Goal: Task Accomplishment & Management: Manage account settings

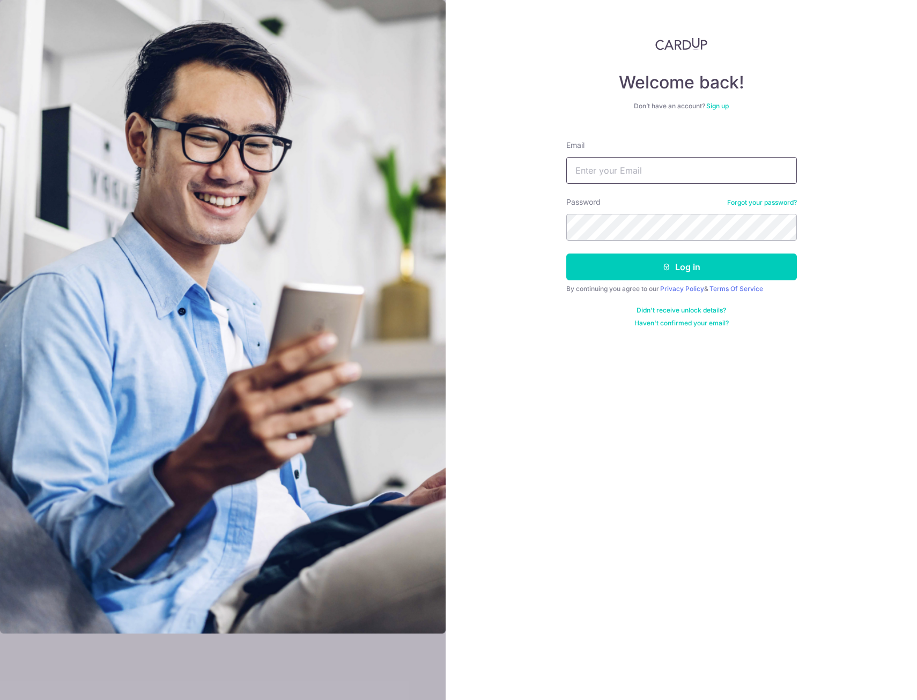
click at [586, 167] on input "Email" at bounding box center [681, 170] width 231 height 27
type input "mukwj@hotmail.com"
click at [566, 254] on button "Log in" at bounding box center [681, 267] width 231 height 27
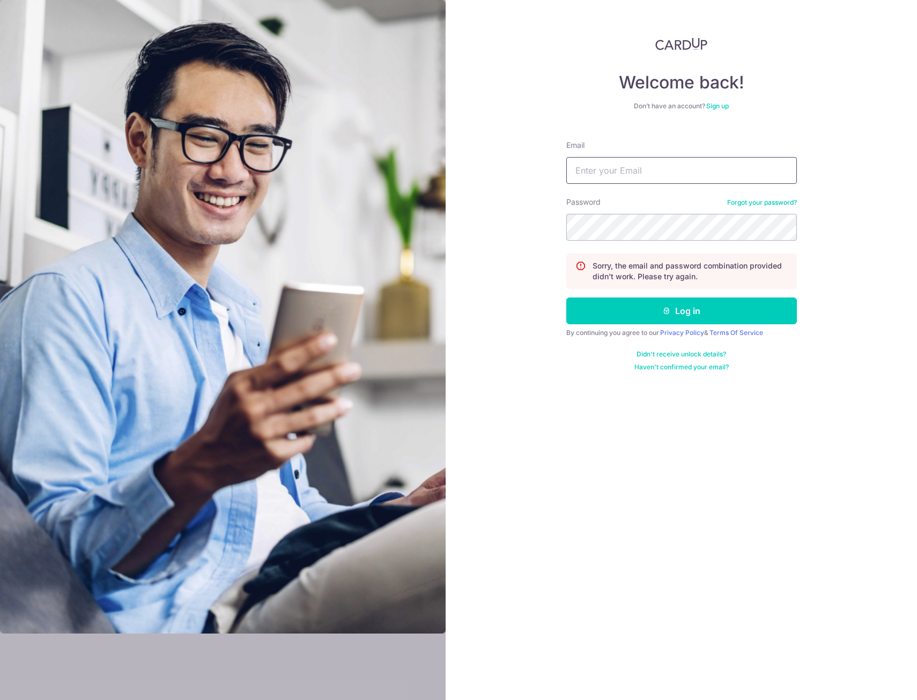
click at [582, 174] on input "Email" at bounding box center [681, 170] width 231 height 27
type input "[EMAIL_ADDRESS][DOMAIN_NAME]"
click at [566, 298] on button "Log in" at bounding box center [681, 311] width 231 height 27
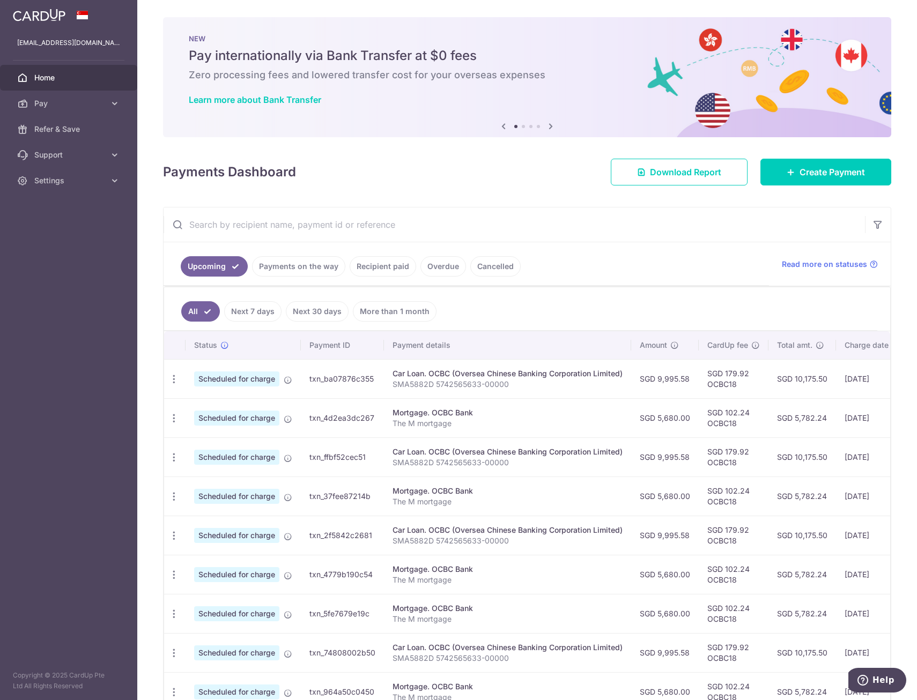
scroll to position [107, 0]
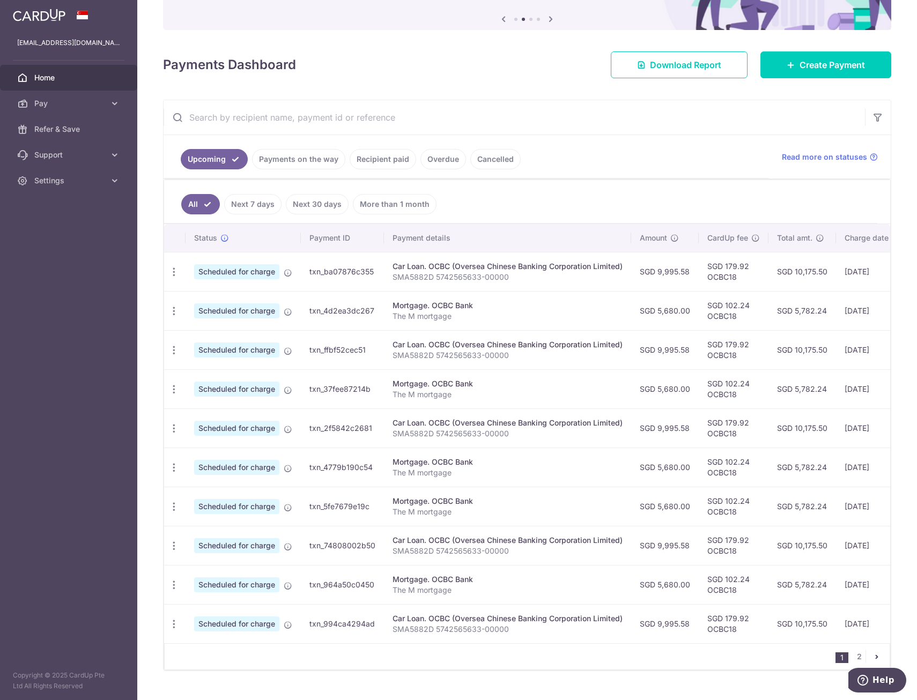
click at [258, 205] on link "Next 7 days" at bounding box center [252, 204] width 57 height 20
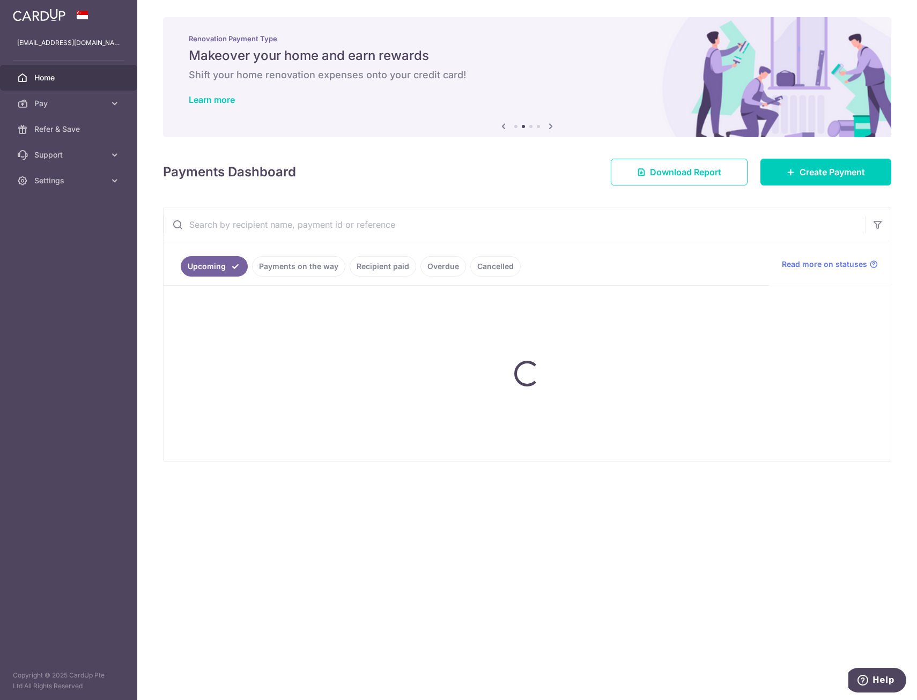
scroll to position [0, 0]
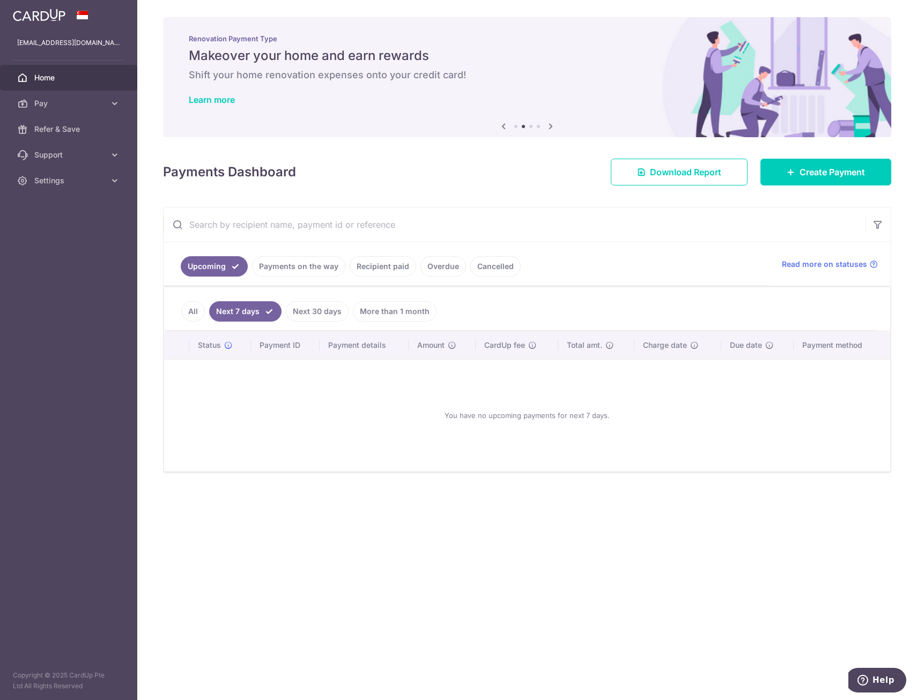
click at [305, 270] on link "Payments on the way" at bounding box center [298, 266] width 93 height 20
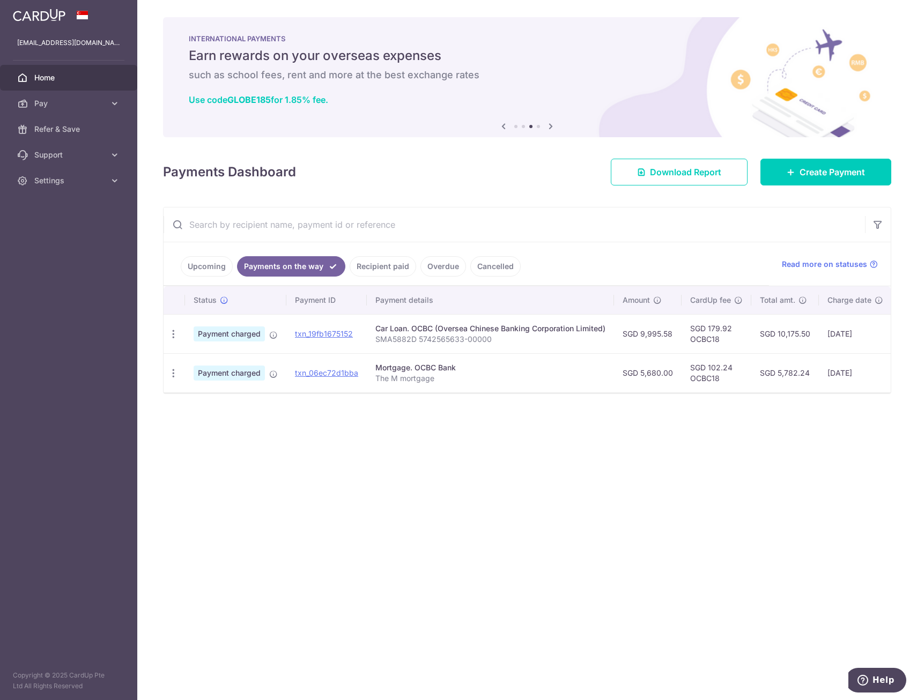
click at [373, 271] on link "Recipient paid" at bounding box center [383, 266] width 66 height 20
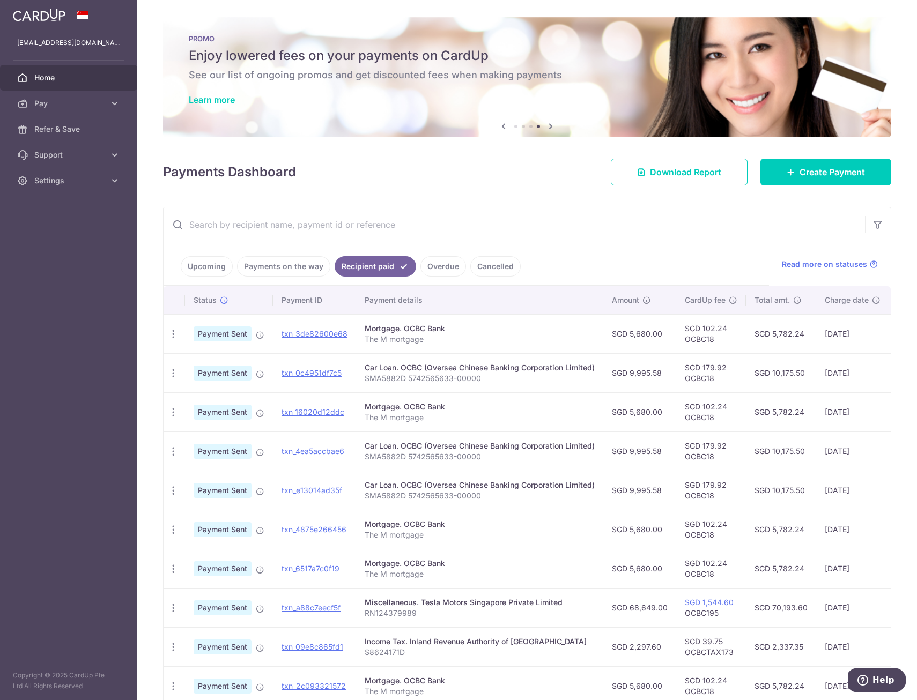
click at [292, 263] on link "Payments on the way" at bounding box center [283, 266] width 93 height 20
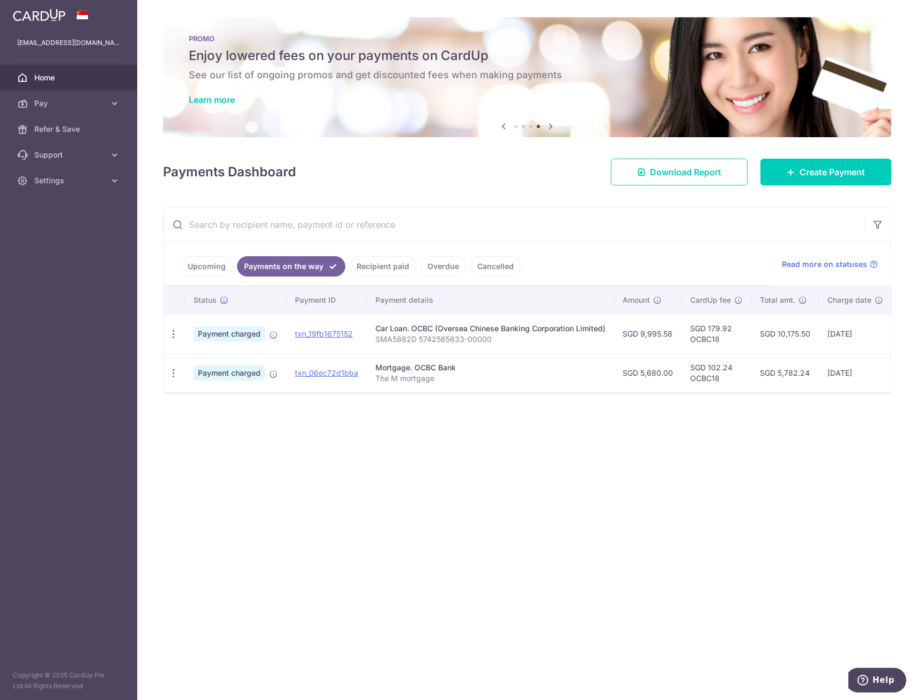
click at [373, 264] on link "Recipient paid" at bounding box center [383, 266] width 66 height 20
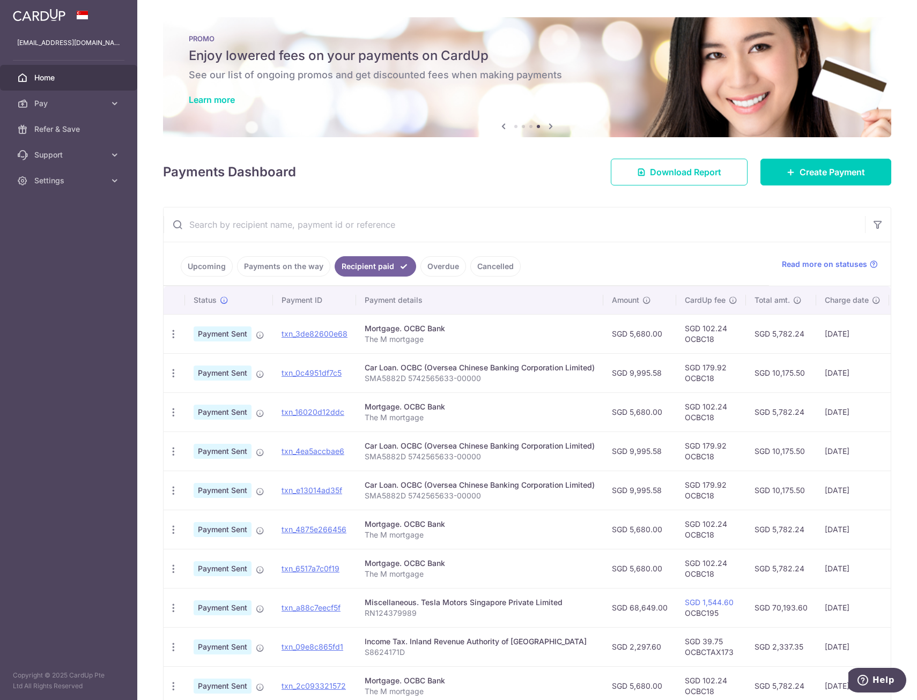
click at [271, 265] on link "Payments on the way" at bounding box center [283, 266] width 93 height 20
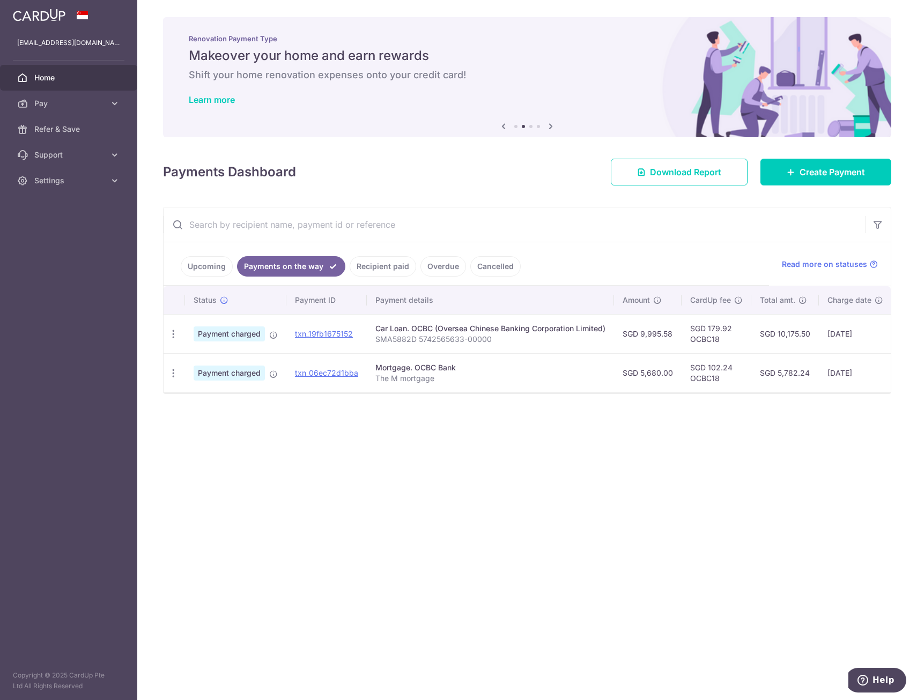
click at [209, 264] on link "Upcoming" at bounding box center [207, 266] width 52 height 20
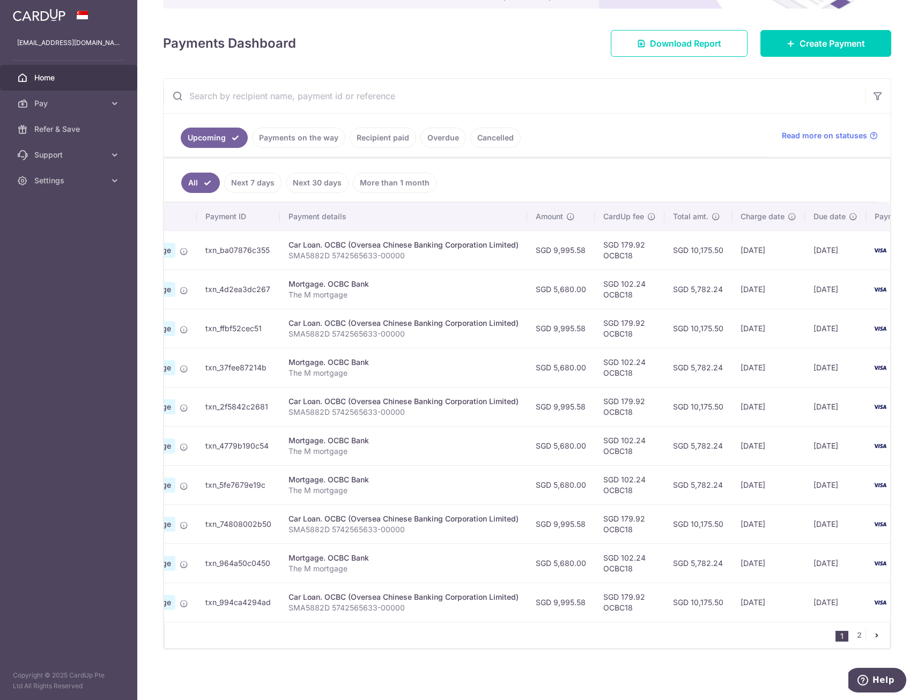
scroll to position [0, 107]
click at [668, 130] on ul "Upcoming Payments on the way Recipient paid Overdue Cancelled" at bounding box center [466, 135] width 605 height 43
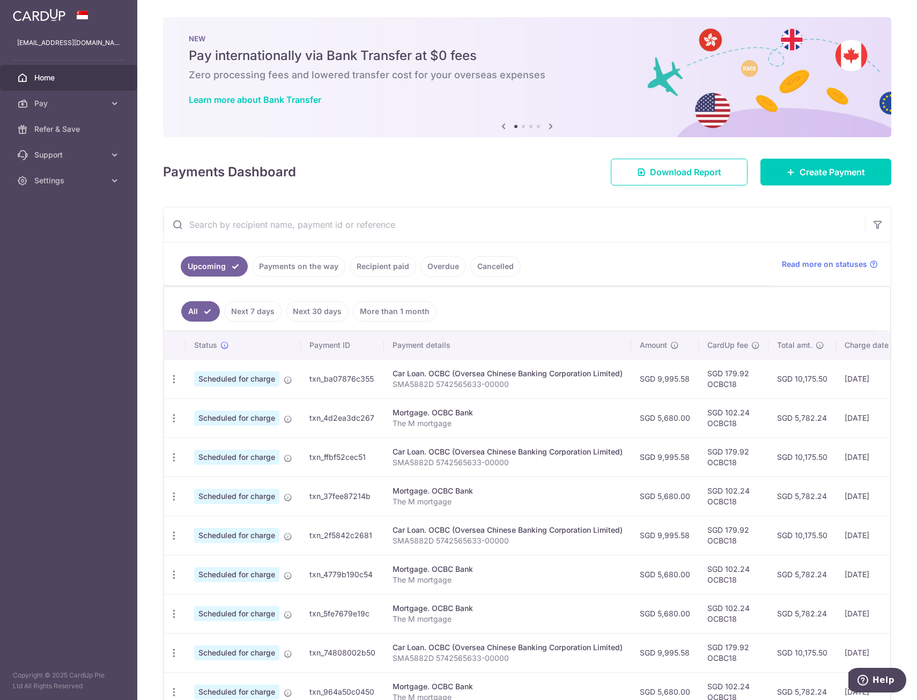
click at [77, 11] on span at bounding box center [82, 15] width 13 height 9
click at [83, 17] on span at bounding box center [82, 15] width 13 height 9
click at [70, 177] on span "Settings" at bounding box center [69, 180] width 71 height 11
click at [66, 231] on span "Logout" at bounding box center [69, 232] width 71 height 11
